Goal: Browse casually: Explore the website without a specific task or goal

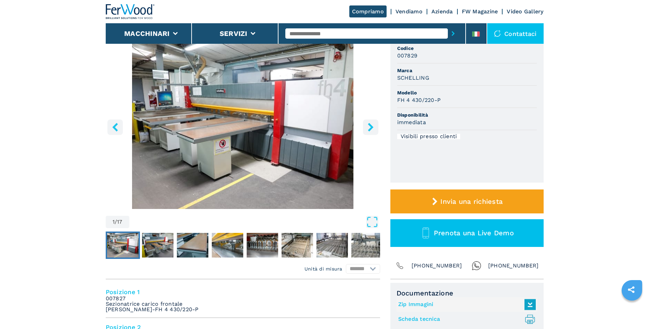
scroll to position [68, 0]
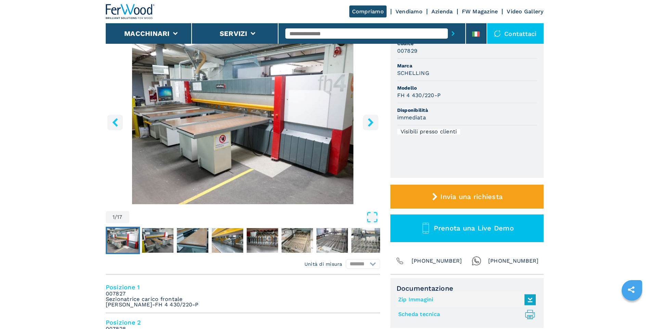
click at [371, 120] on icon "right-button" at bounding box center [370, 122] width 5 height 9
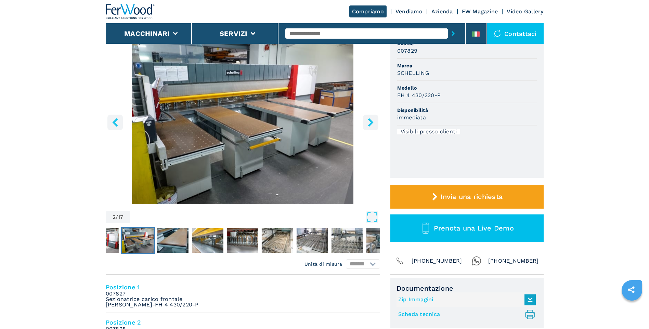
click at [371, 120] on icon "right-button" at bounding box center [370, 122] width 5 height 9
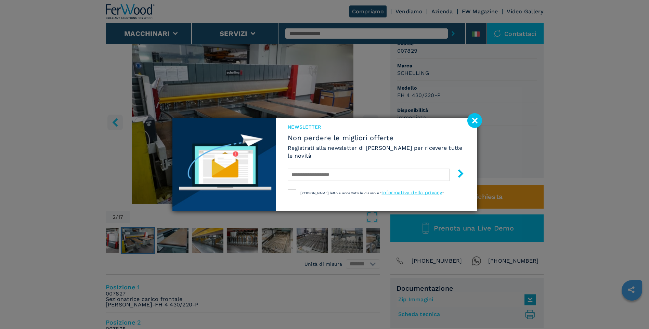
click at [370, 121] on div "NEWSLETTER Non perdere le migliori offerte Registrati alla newsletter di [PERSO…" at bounding box center [376, 154] width 201 height 72
click at [476, 120] on image at bounding box center [474, 120] width 15 height 15
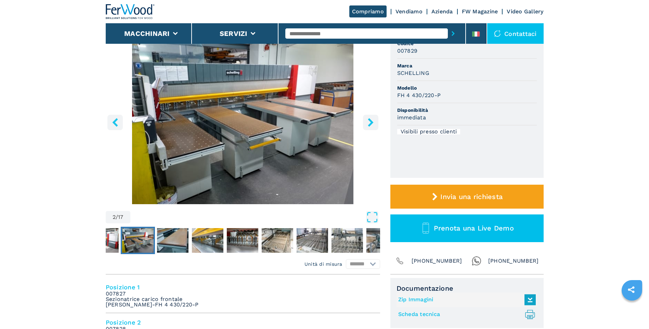
click at [373, 121] on icon "right-button" at bounding box center [371, 122] width 9 height 9
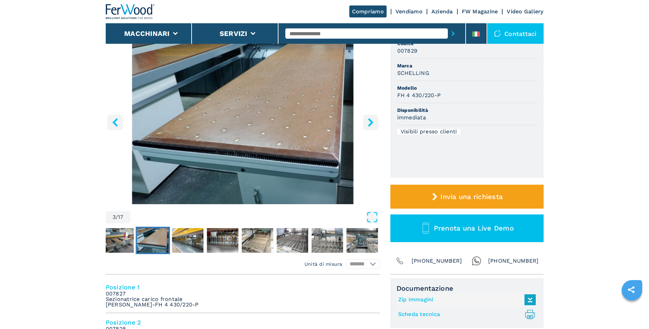
click at [373, 121] on icon "right-button" at bounding box center [371, 122] width 9 height 9
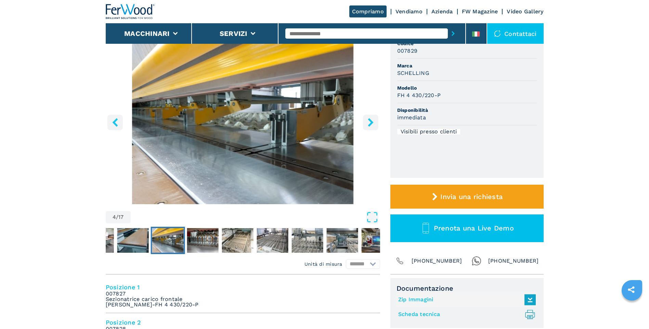
click at [373, 121] on icon "right-button" at bounding box center [371, 122] width 9 height 9
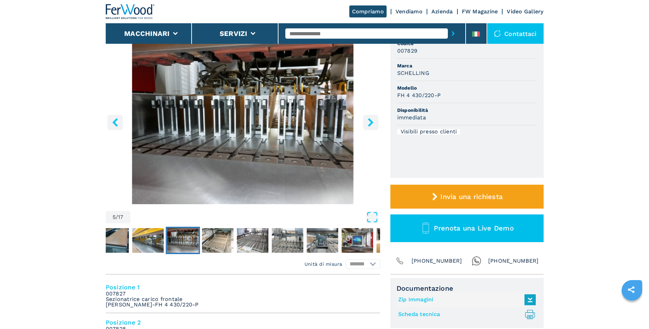
click at [373, 121] on icon "right-button" at bounding box center [371, 122] width 9 height 9
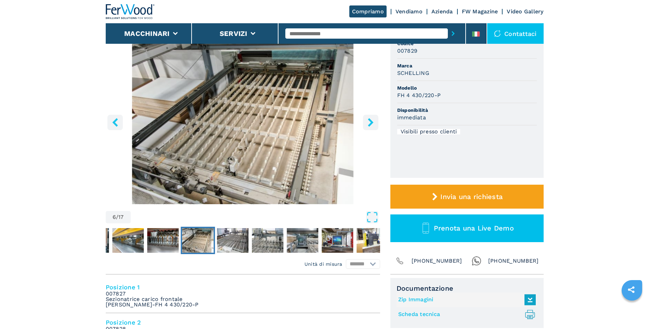
click at [373, 121] on icon "right-button" at bounding box center [371, 122] width 9 height 9
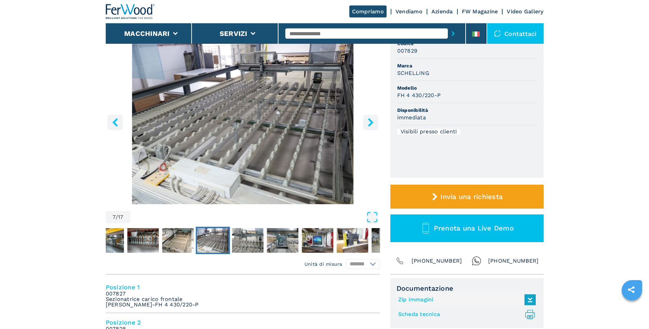
click at [373, 121] on icon "right-button" at bounding box center [371, 122] width 9 height 9
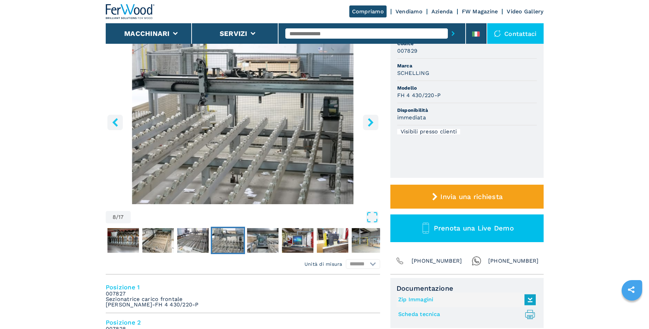
click at [373, 121] on icon "right-button" at bounding box center [371, 122] width 9 height 9
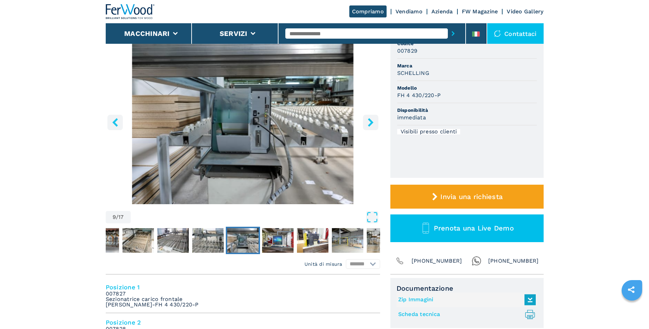
click at [373, 121] on icon "right-button" at bounding box center [371, 122] width 9 height 9
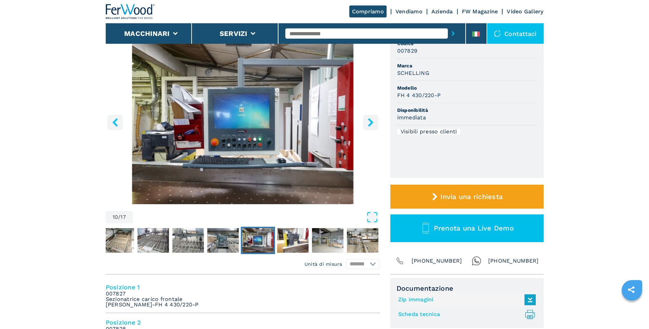
click at [373, 121] on icon "right-button" at bounding box center [371, 122] width 9 height 9
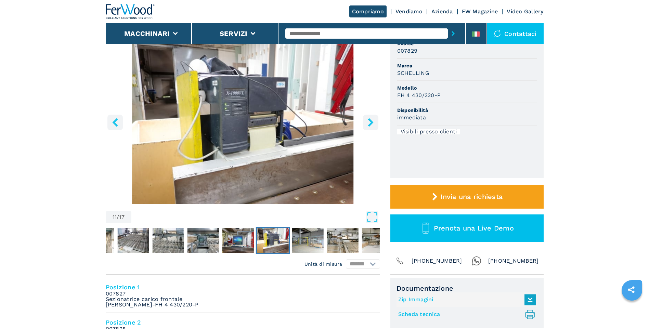
click at [373, 121] on icon "right-button" at bounding box center [371, 122] width 9 height 9
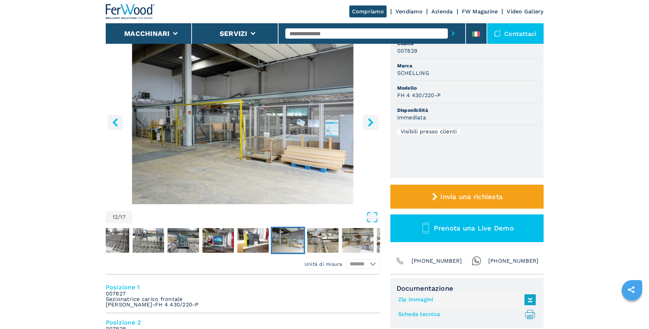
click at [373, 121] on icon "right-button" at bounding box center [371, 122] width 9 height 9
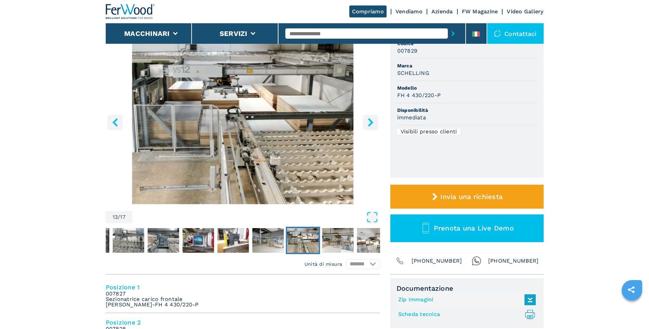
click at [373, 121] on icon "right-button" at bounding box center [371, 122] width 9 height 9
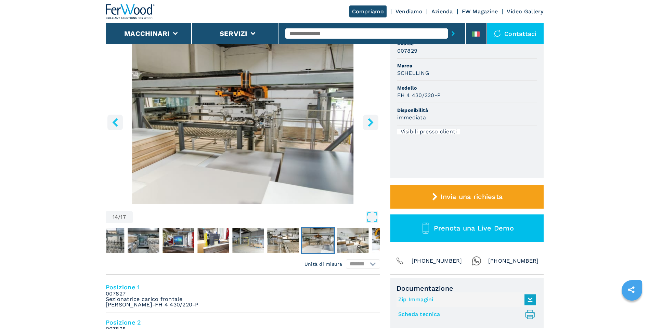
click at [373, 121] on icon "right-button" at bounding box center [371, 122] width 9 height 9
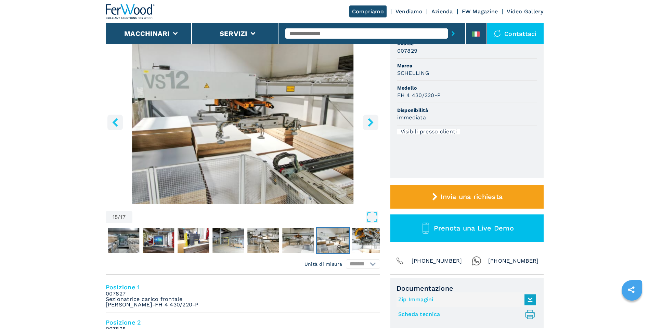
click at [373, 121] on icon "right-button" at bounding box center [371, 122] width 9 height 9
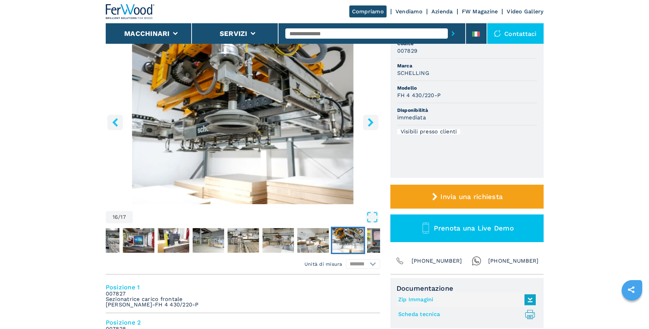
click at [373, 121] on icon "right-button" at bounding box center [371, 122] width 9 height 9
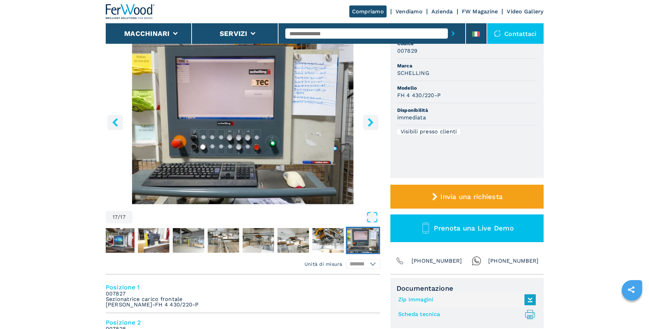
click at [373, 121] on icon "right-button" at bounding box center [371, 122] width 9 height 9
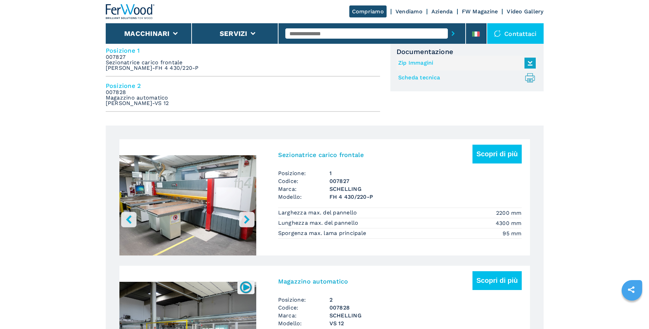
scroll to position [274, 0]
